Goal: Task Accomplishment & Management: Manage account settings

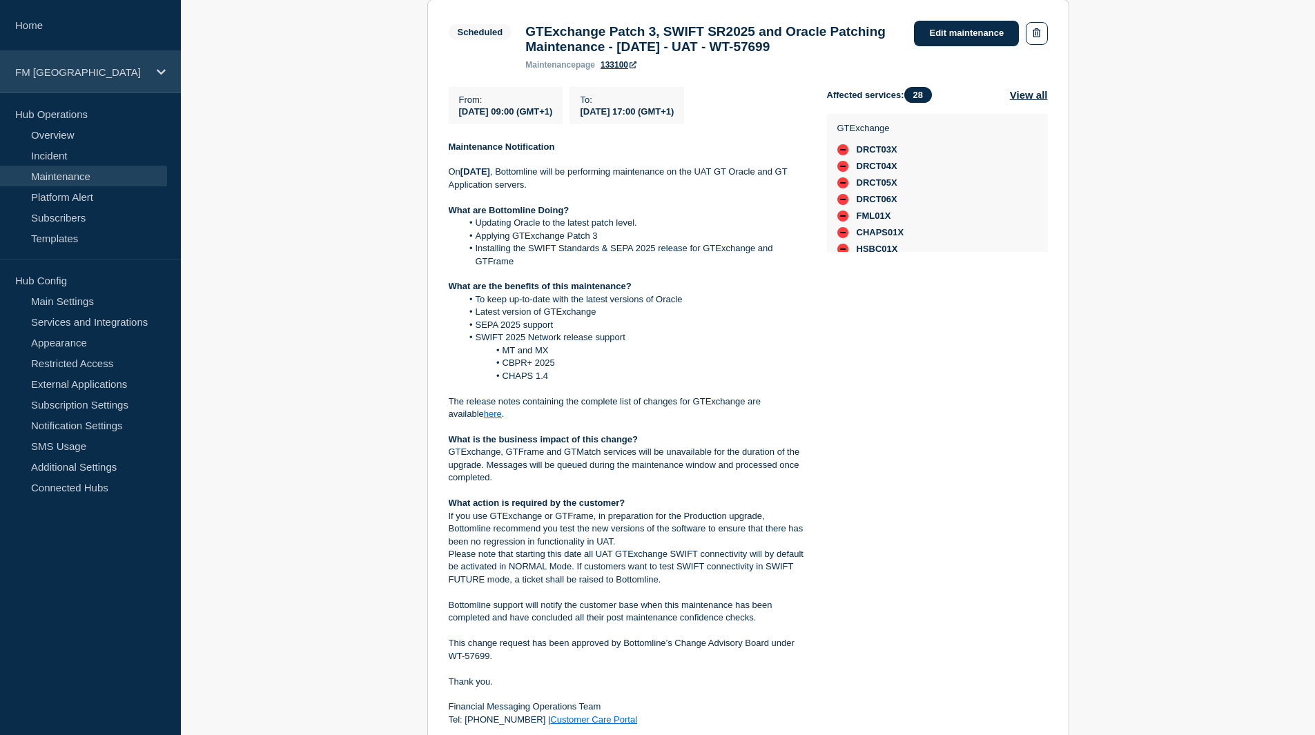
click at [41, 75] on p "FM [GEOGRAPHIC_DATA]" at bounding box center [81, 72] width 133 height 12
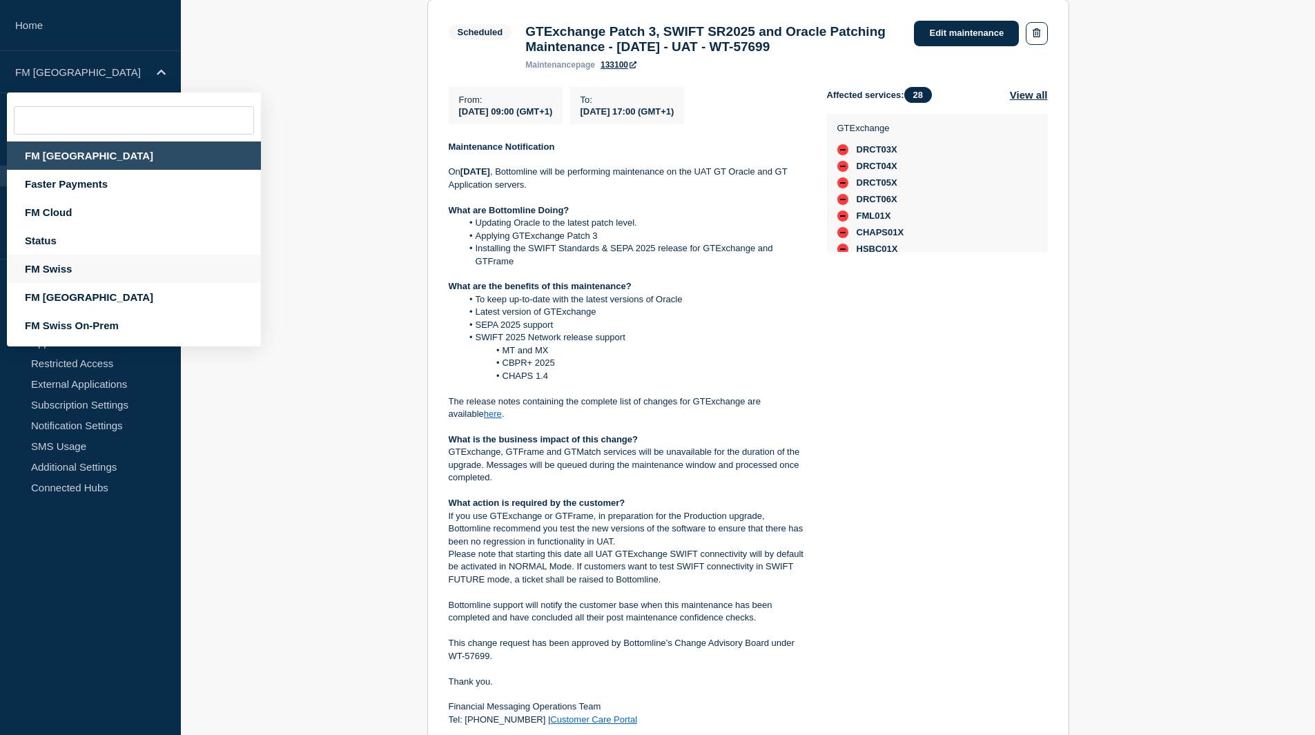
click at [99, 272] on div "FM Swiss" at bounding box center [134, 269] width 254 height 28
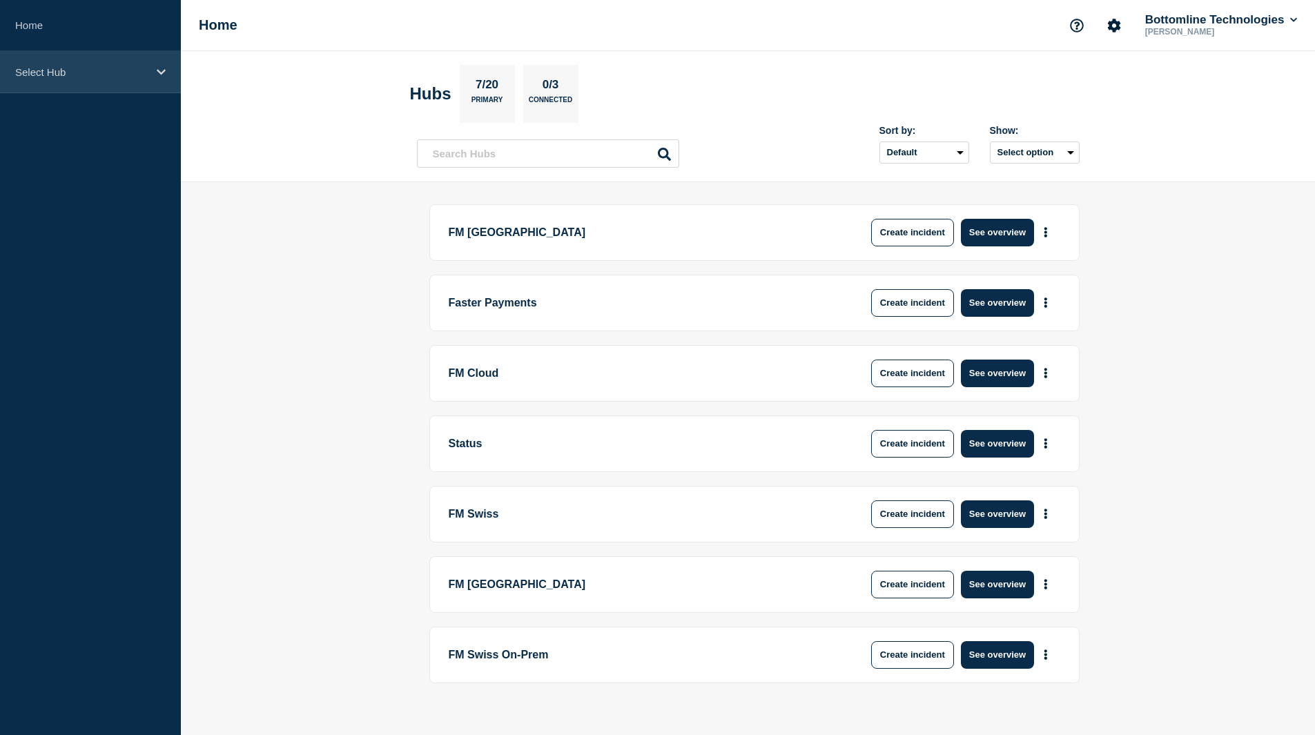
click at [86, 71] on p "Select Hub" at bounding box center [81, 72] width 133 height 12
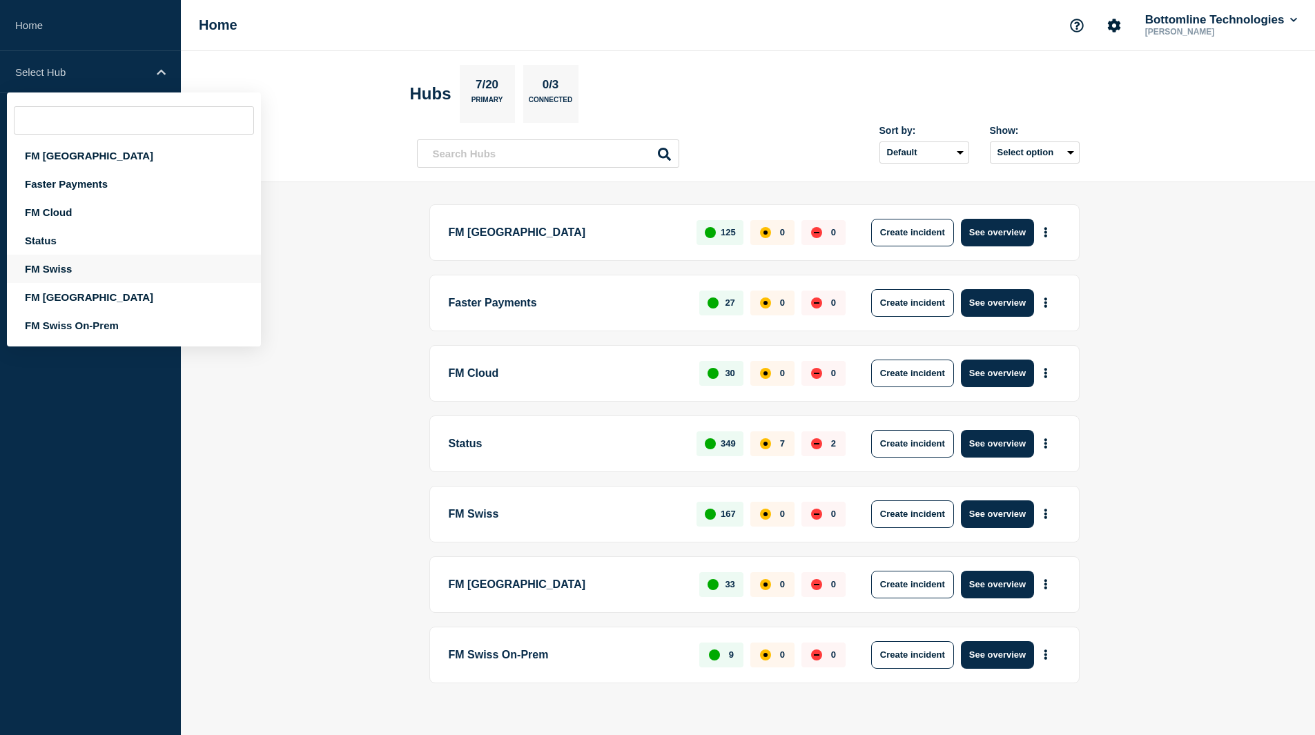
click at [62, 271] on div "FM Swiss" at bounding box center [134, 269] width 254 height 28
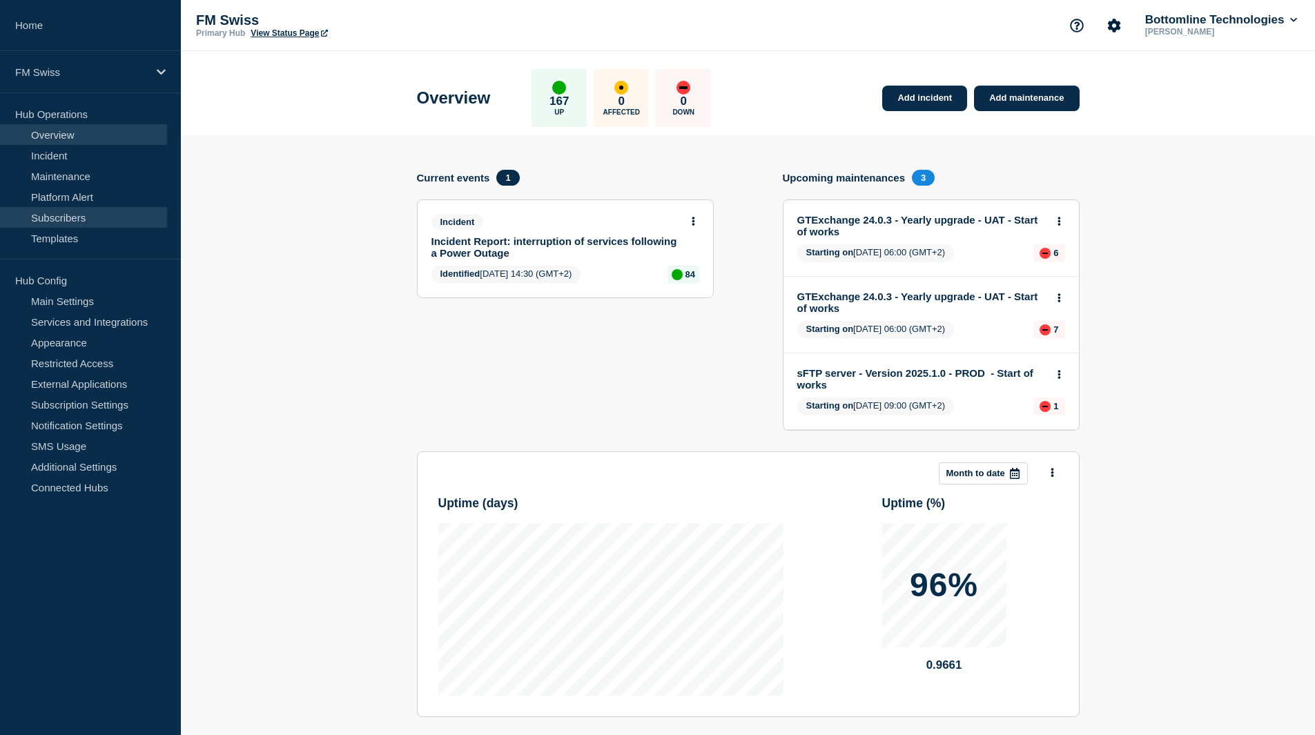
click at [70, 215] on link "Subscribers" at bounding box center [83, 217] width 167 height 21
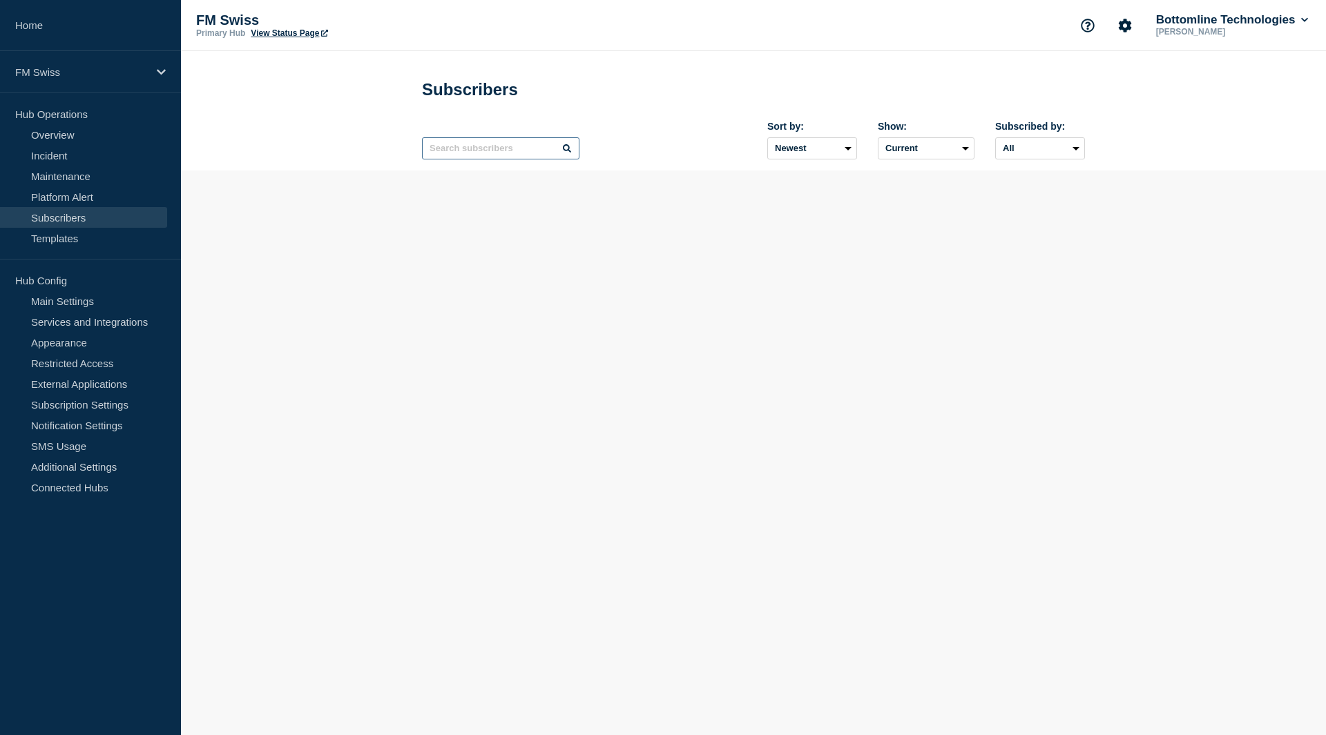
click at [450, 151] on input "text" at bounding box center [500, 148] width 157 height 22
type input "audi"
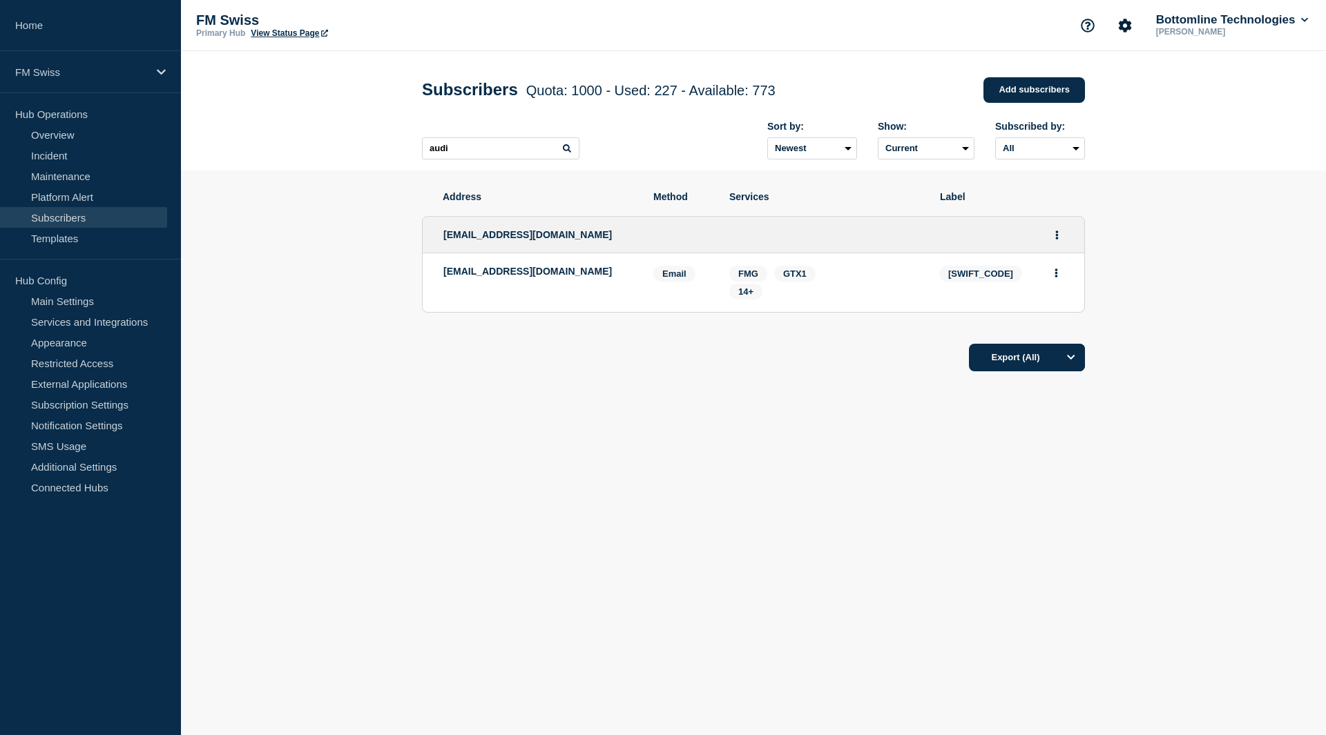
drag, startPoint x: 633, startPoint y: 278, endPoint x: 443, endPoint y: 274, distance: 189.9
click at [443, 274] on li "[EMAIL_ADDRESS][DOMAIN_NAME] Email Email: [EMAIL_ADDRESS][DOMAIN_NAME] [SWIFT_C…" at bounding box center [754, 282] width 662 height 59
copy p "[EMAIL_ADDRESS][DOMAIN_NAME]"
